Goal: Task Accomplishment & Management: Manage account settings

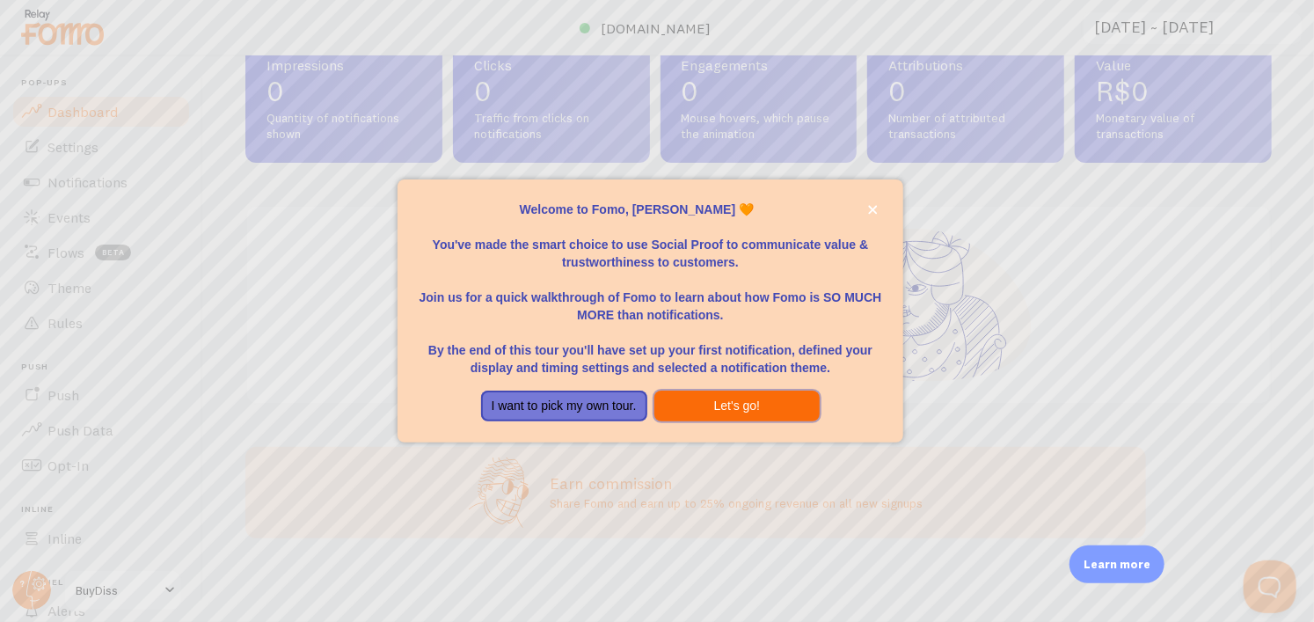
click at [755, 414] on button "Let's go!" at bounding box center [737, 407] width 166 height 32
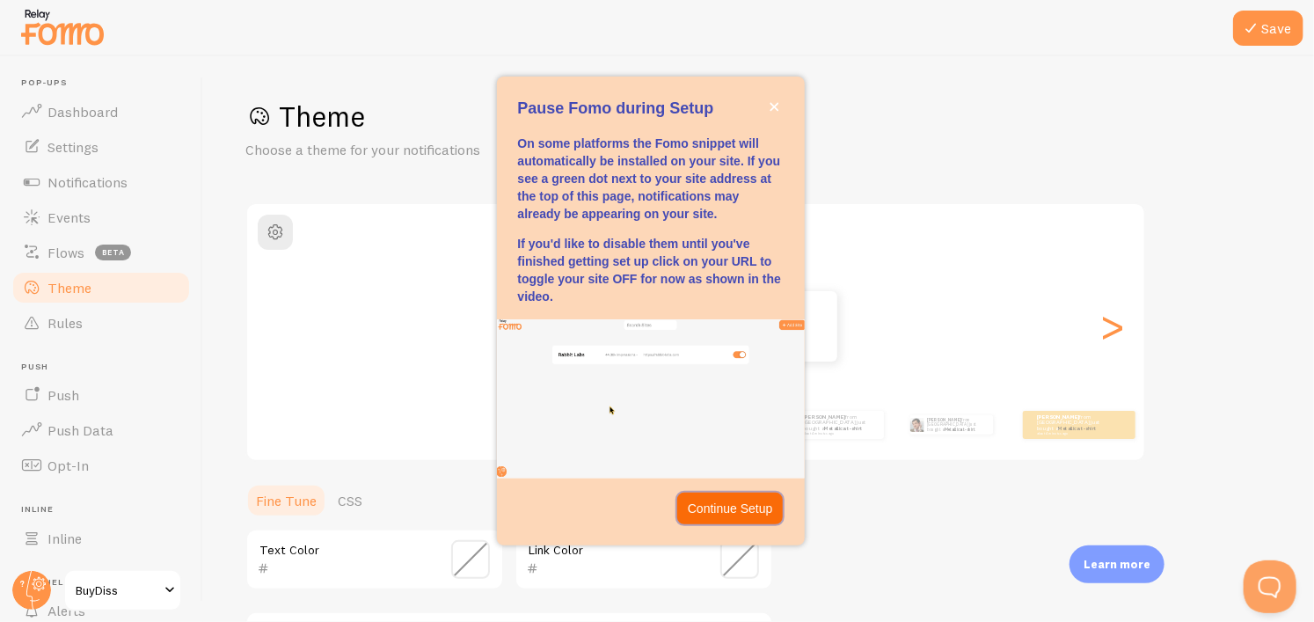
click at [735, 513] on p "Continue Setup" at bounding box center [730, 509] width 85 height 18
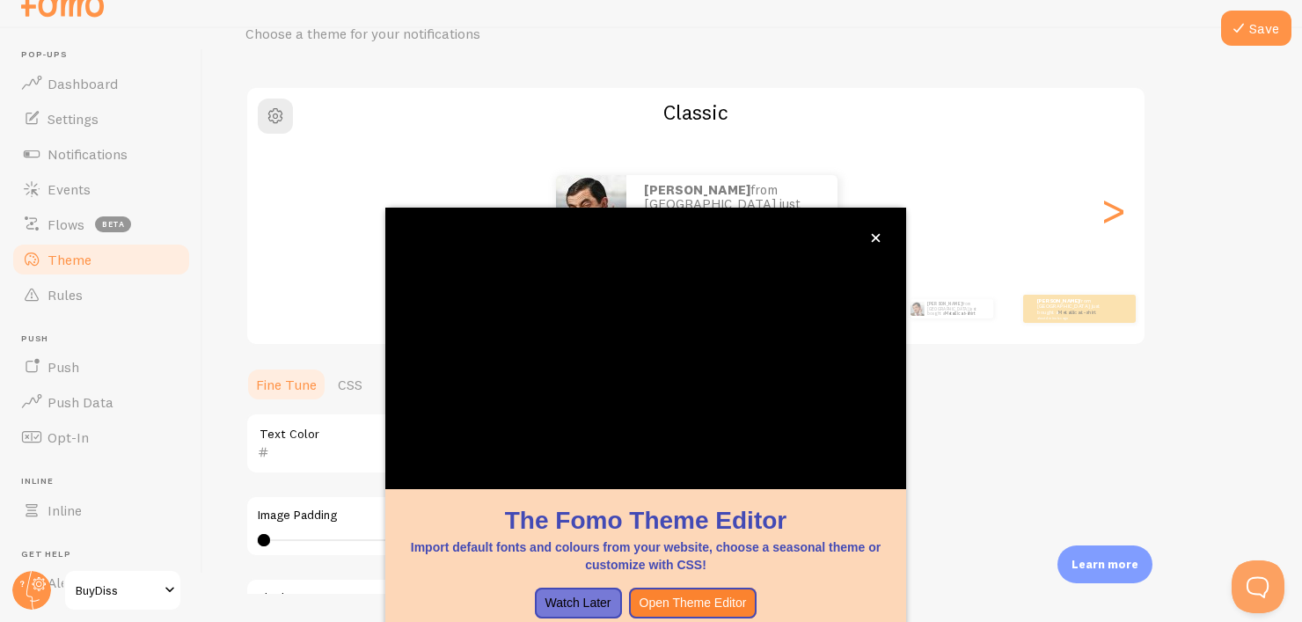
scroll to position [160, 0]
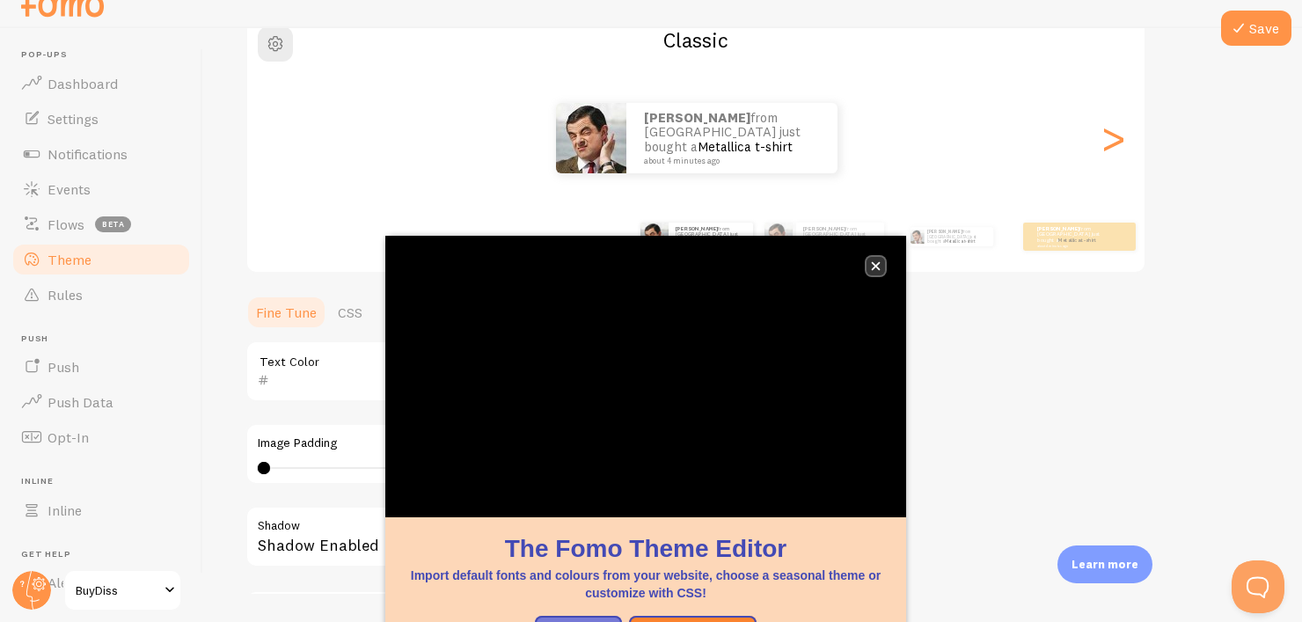
click at [878, 260] on button "close," at bounding box center [875, 266] width 18 height 18
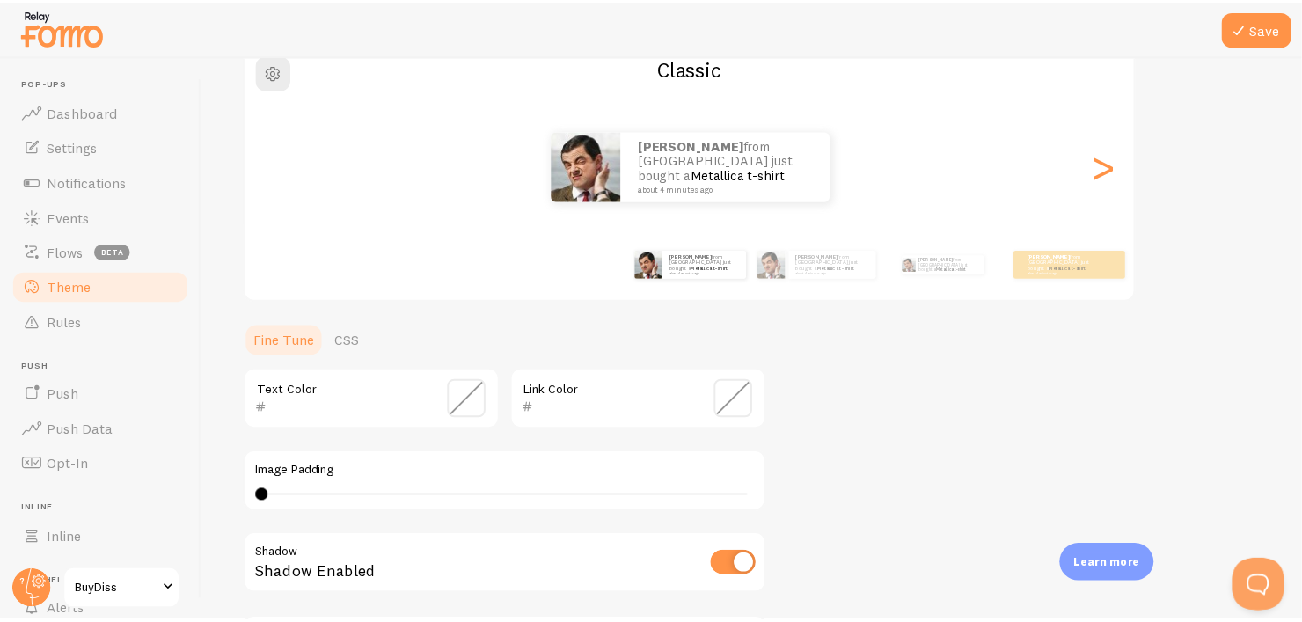
scroll to position [394, 0]
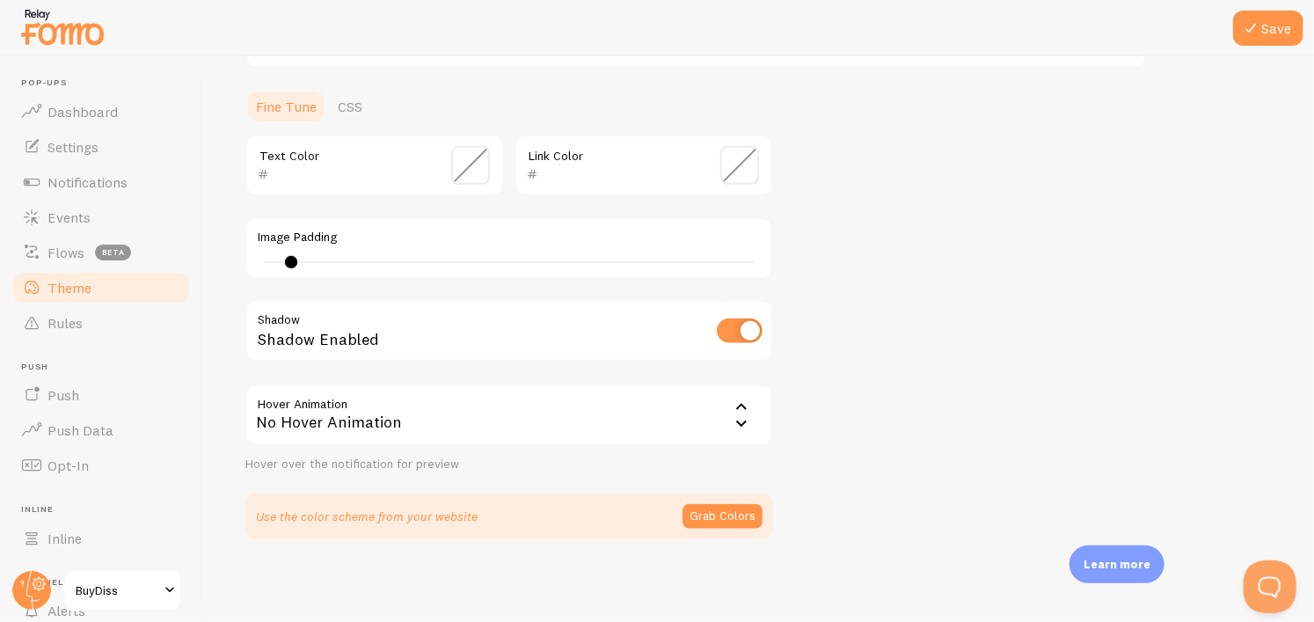
type input "0"
drag, startPoint x: 266, startPoint y: 265, endPoint x: 238, endPoint y: 262, distance: 28.3
click at [245, 263] on div "Image Padding 0" at bounding box center [509, 248] width 528 height 62
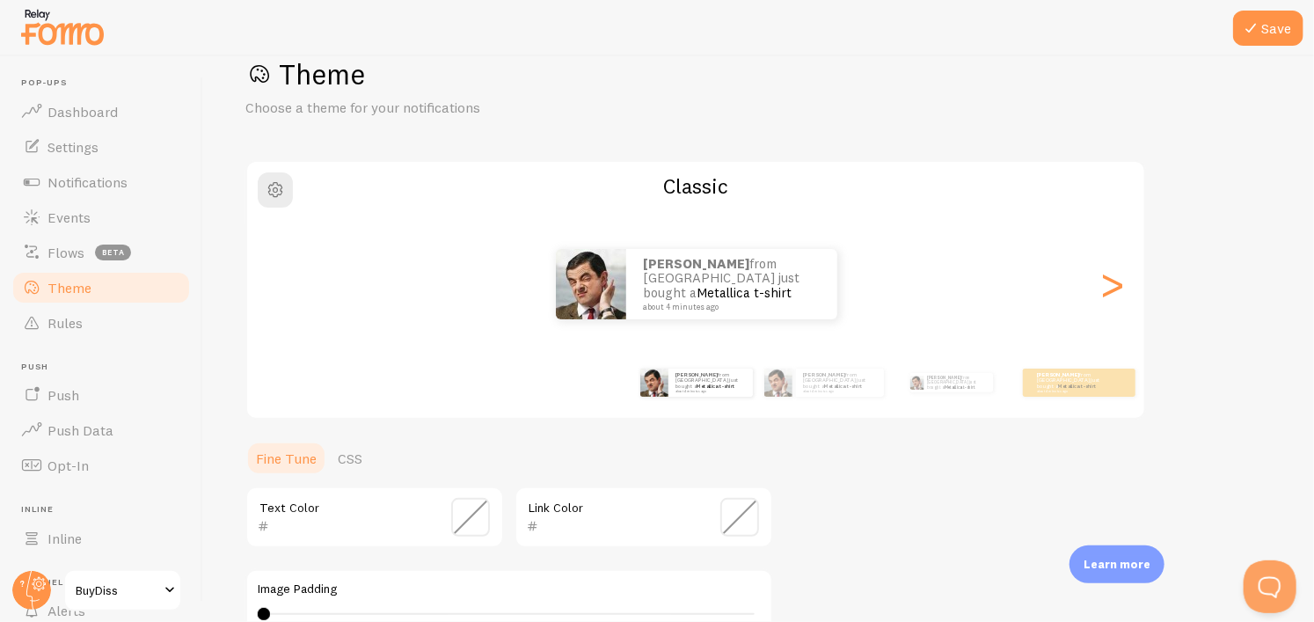
scroll to position [160, 0]
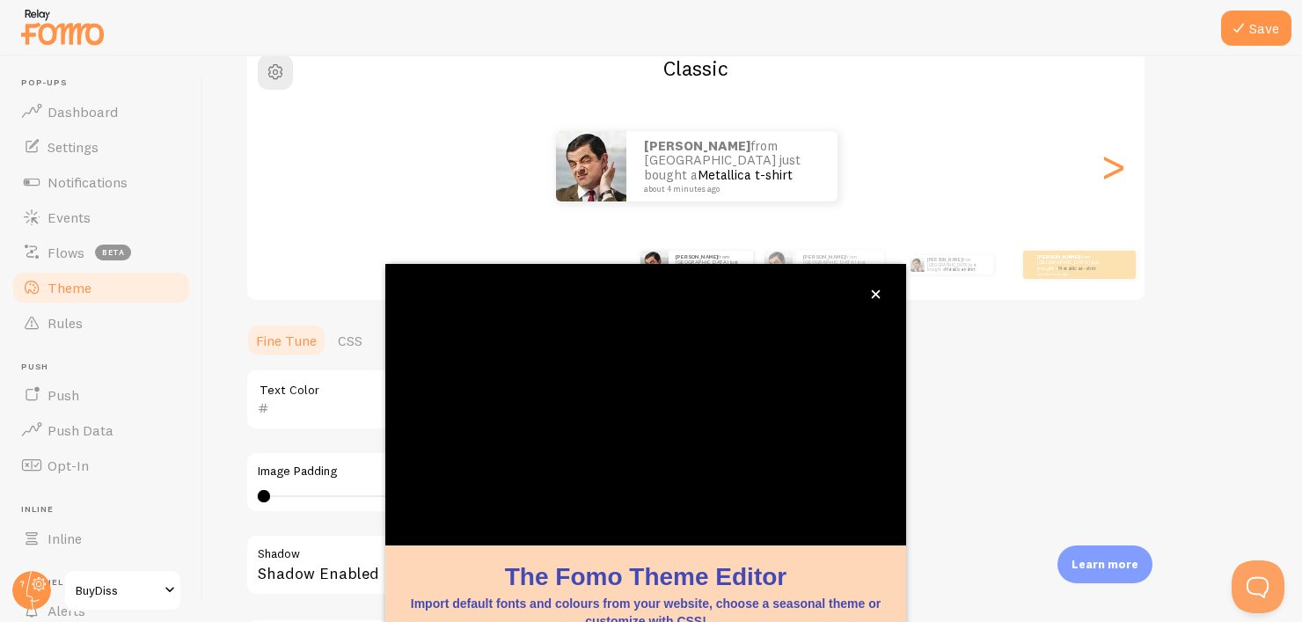
click at [874, 295] on icon "close," at bounding box center [876, 294] width 9 height 9
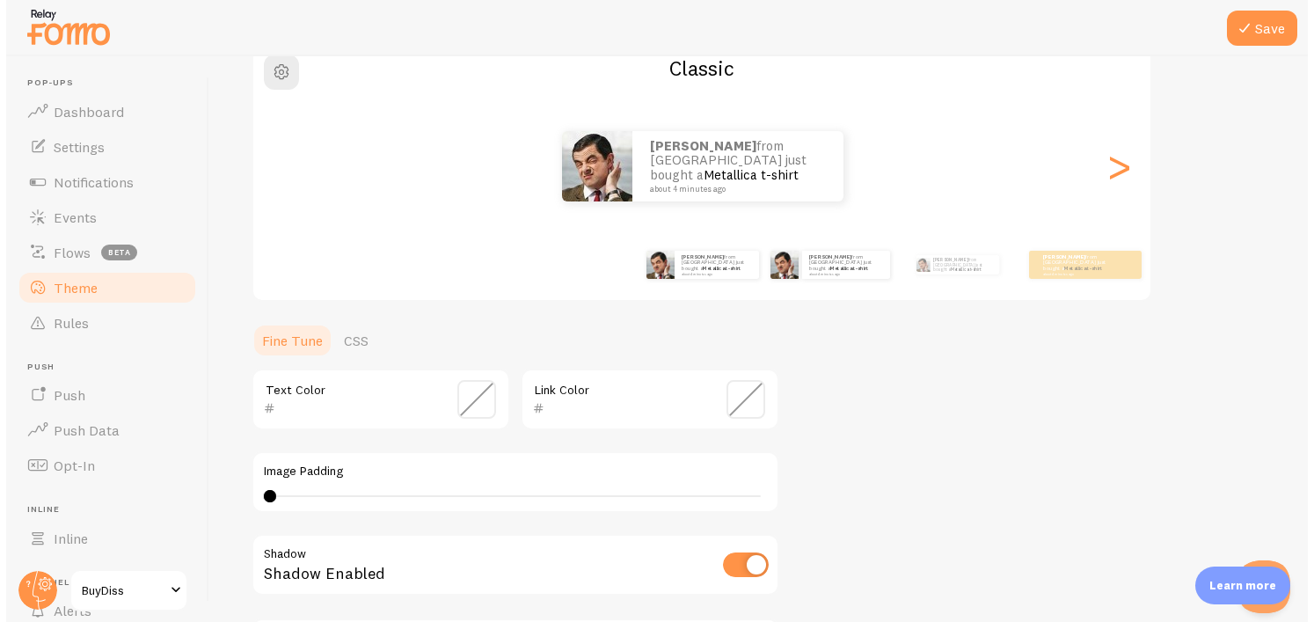
scroll to position [0, 0]
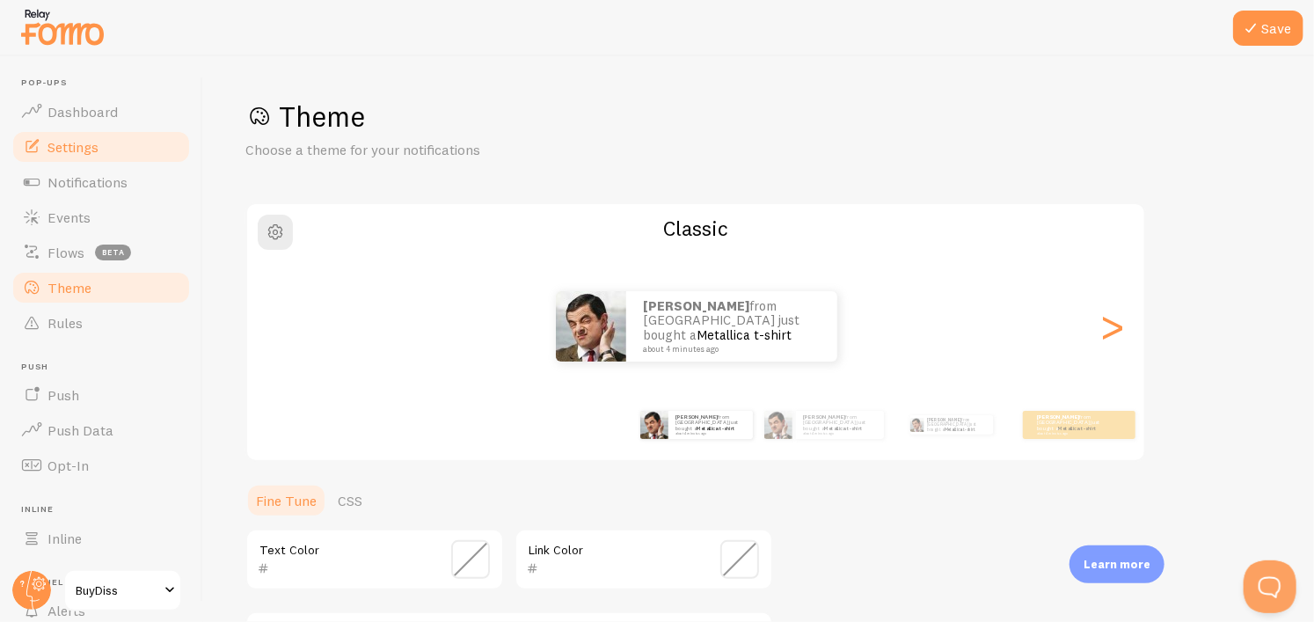
click at [90, 142] on span "Settings" at bounding box center [73, 147] width 51 height 18
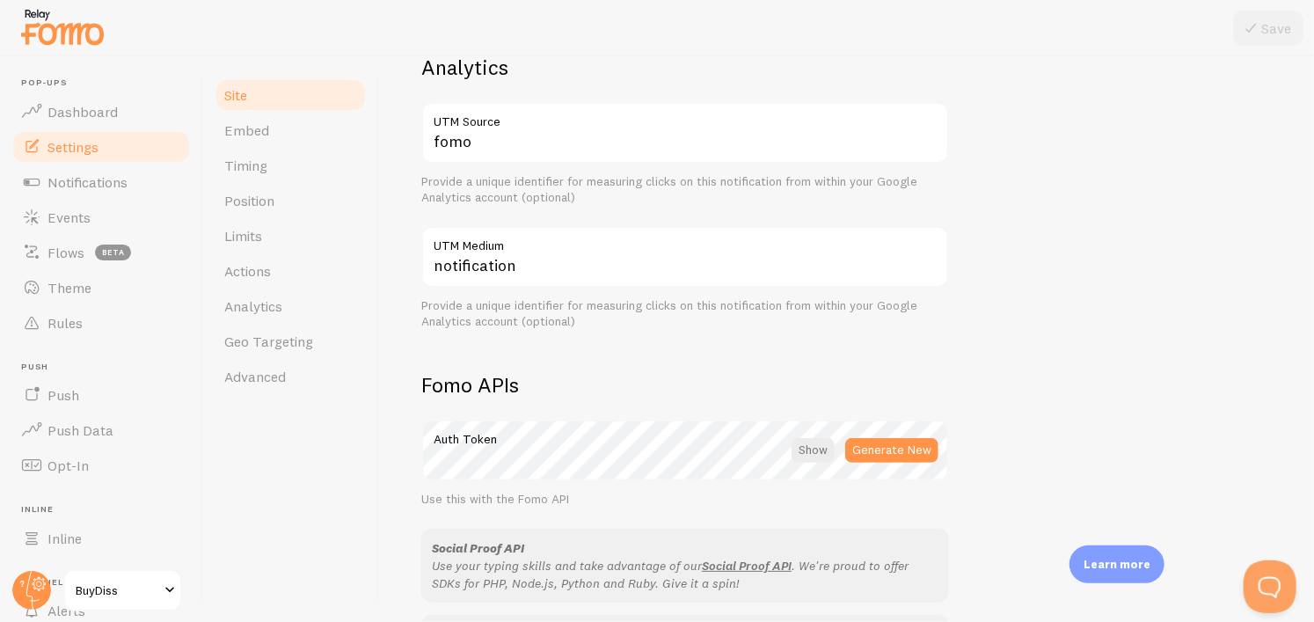
scroll to position [792, 0]
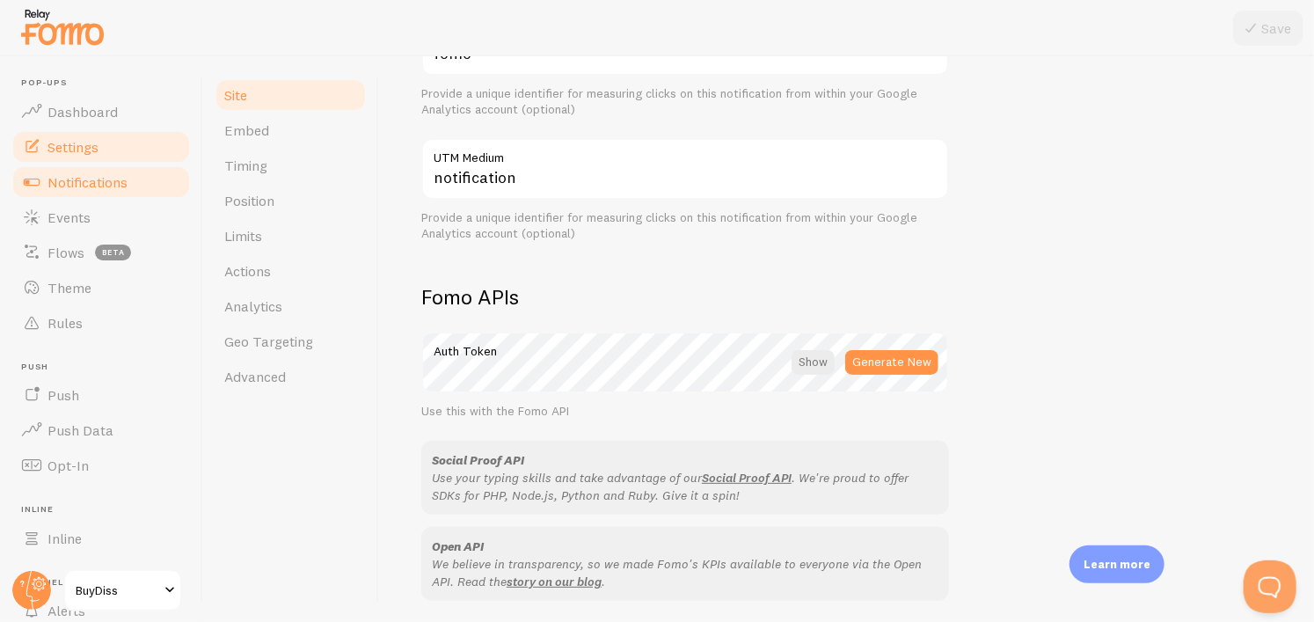
click at [84, 186] on span "Notifications" at bounding box center [88, 182] width 80 height 18
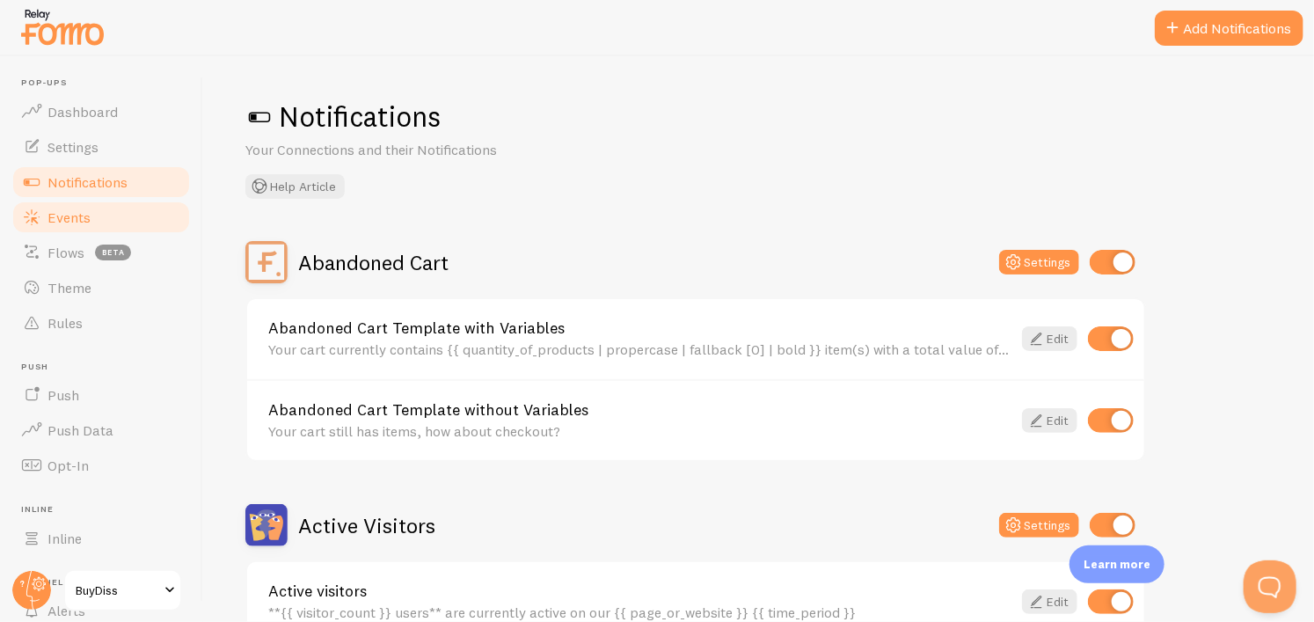
click at [79, 208] on span "Events" at bounding box center [69, 217] width 43 height 18
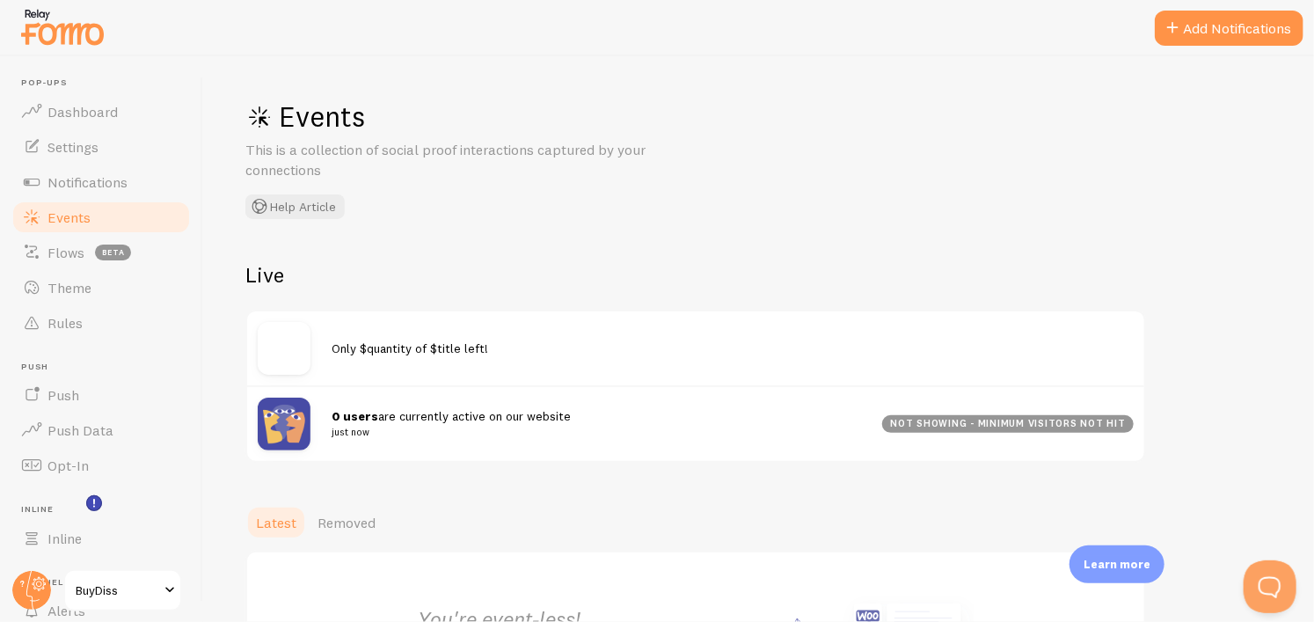
click at [87, 362] on span "Push" at bounding box center [106, 367] width 171 height 11
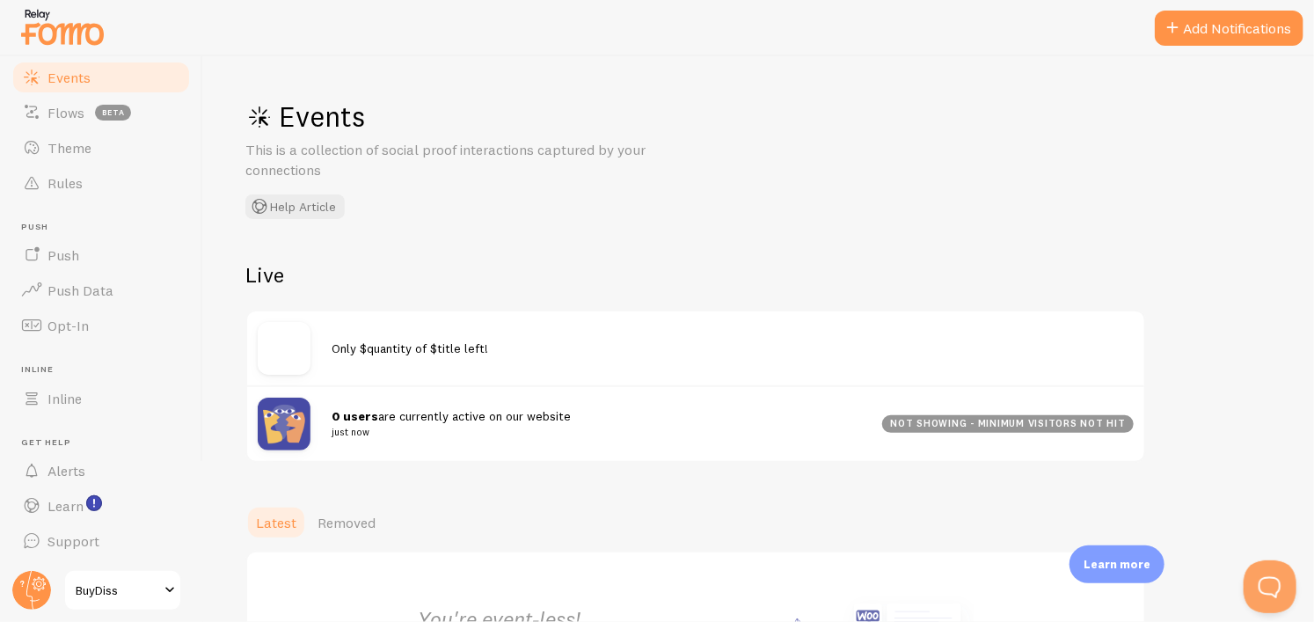
scroll to position [236, 0]
